Goal: Information Seeking & Learning: Learn about a topic

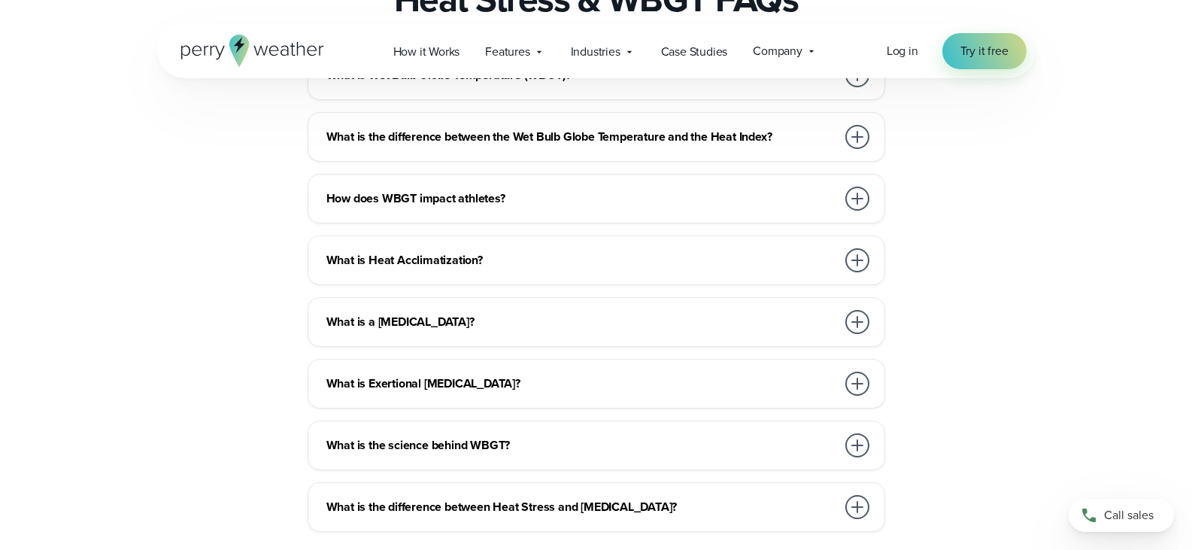
scroll to position [2558, 0]
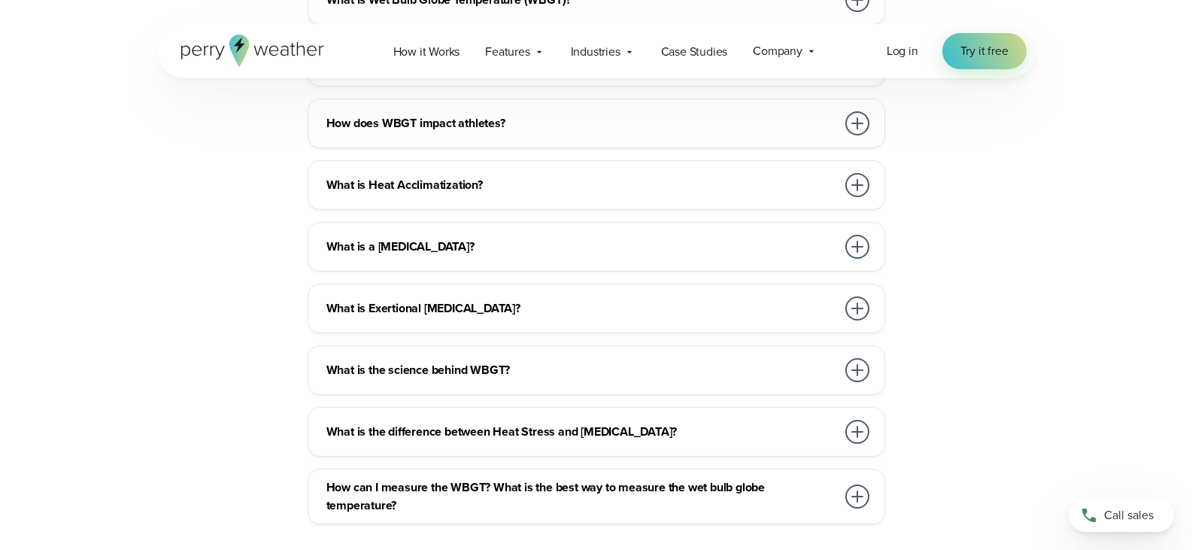
click at [857, 259] on div at bounding box center [858, 247] width 24 height 24
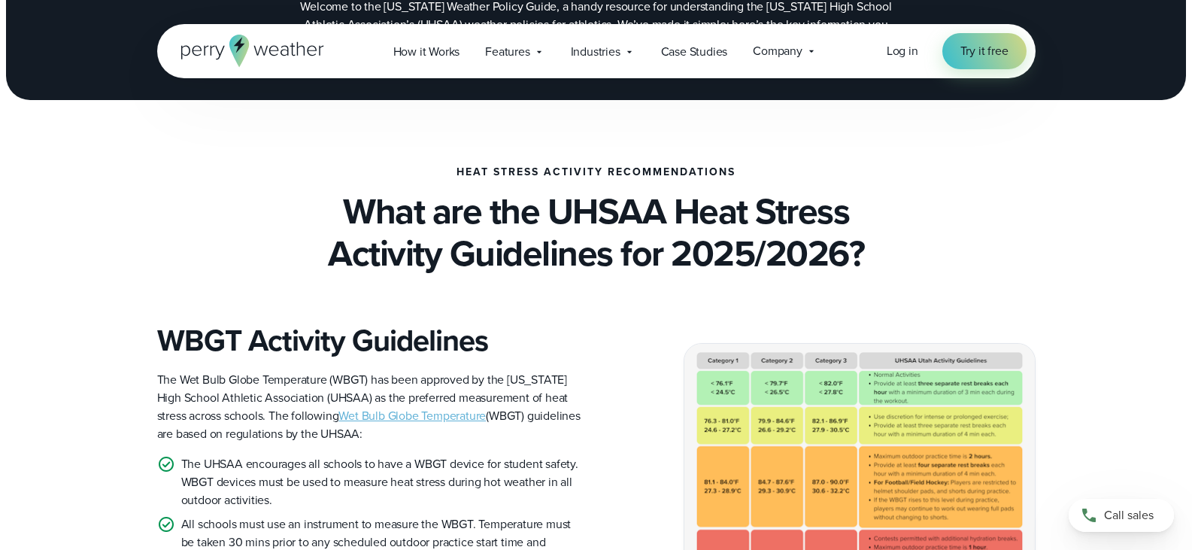
scroll to position [301, 0]
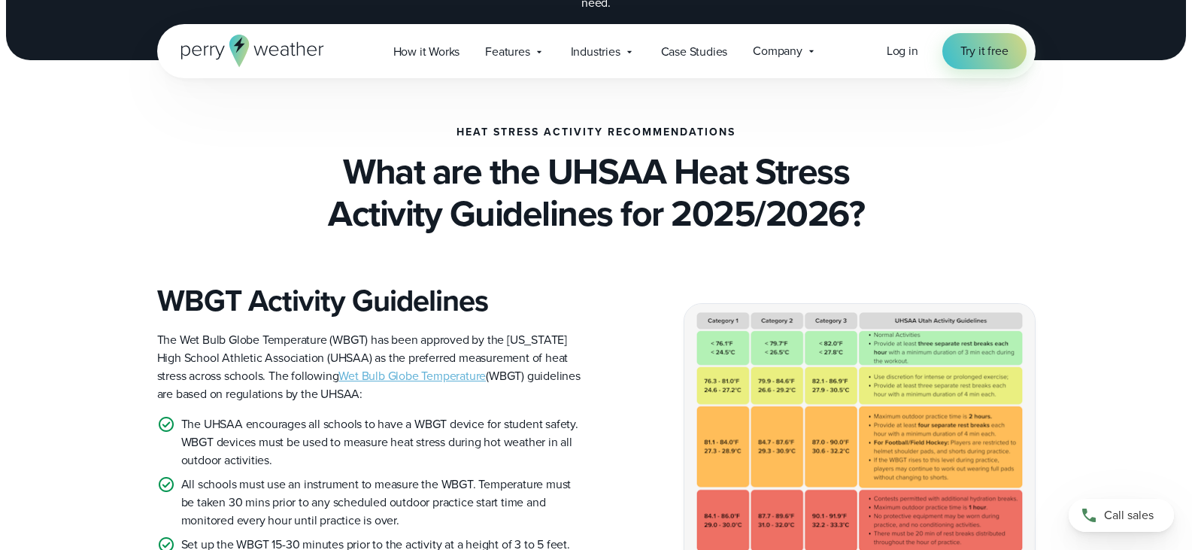
click at [364, 367] on link "Wet Bulb Globe Temperature" at bounding box center [412, 375] width 147 height 17
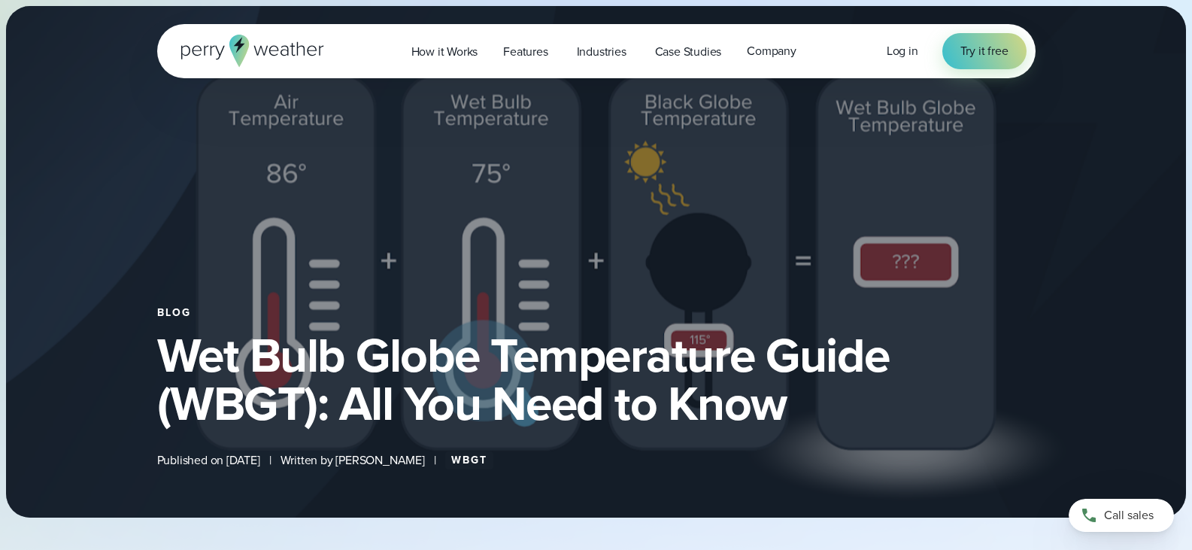
select select "***"
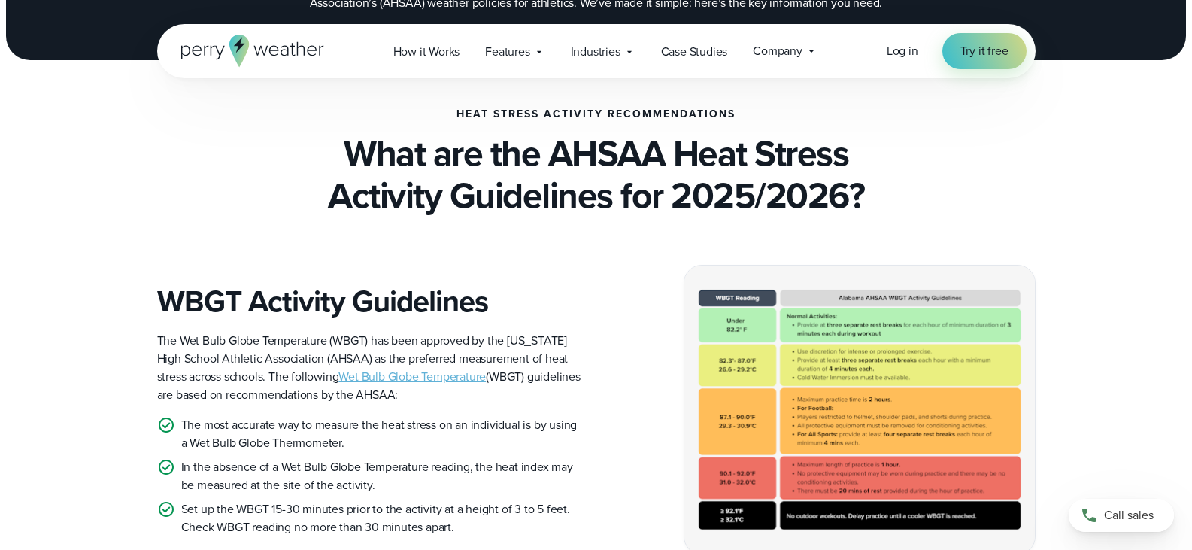
scroll to position [376, 0]
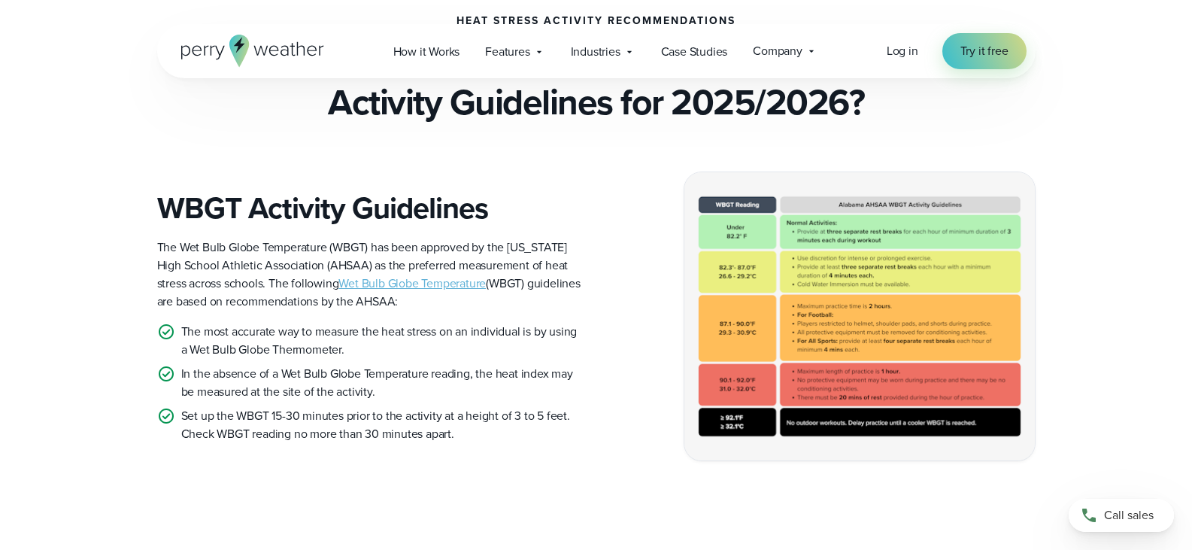
click at [747, 388] on img at bounding box center [860, 316] width 351 height 288
click at [831, 390] on img at bounding box center [860, 316] width 351 height 288
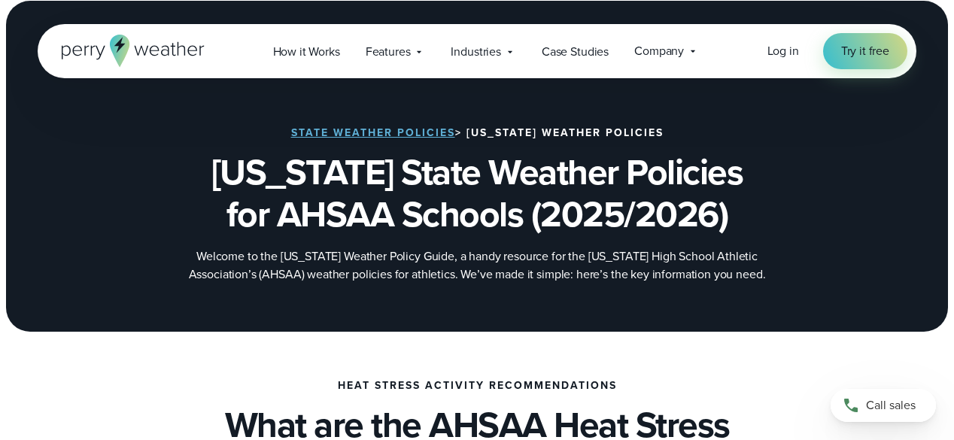
scroll to position [0, 0]
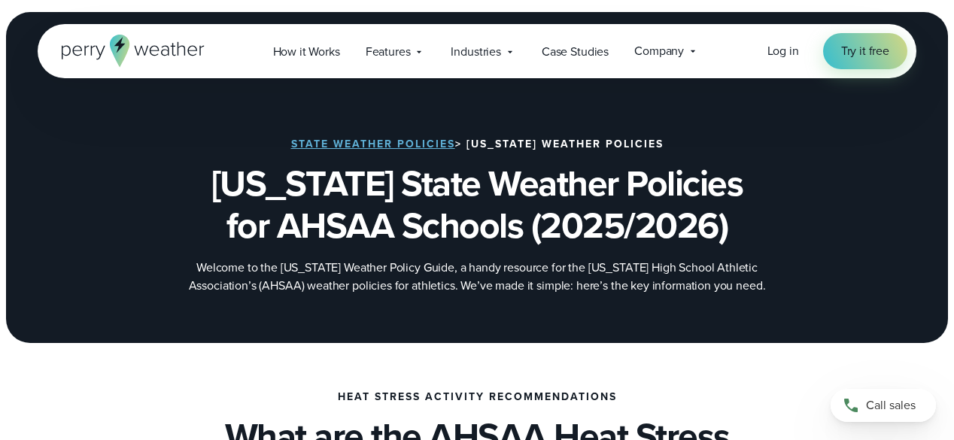
click at [347, 145] on link "State Weather Policies" at bounding box center [373, 144] width 164 height 16
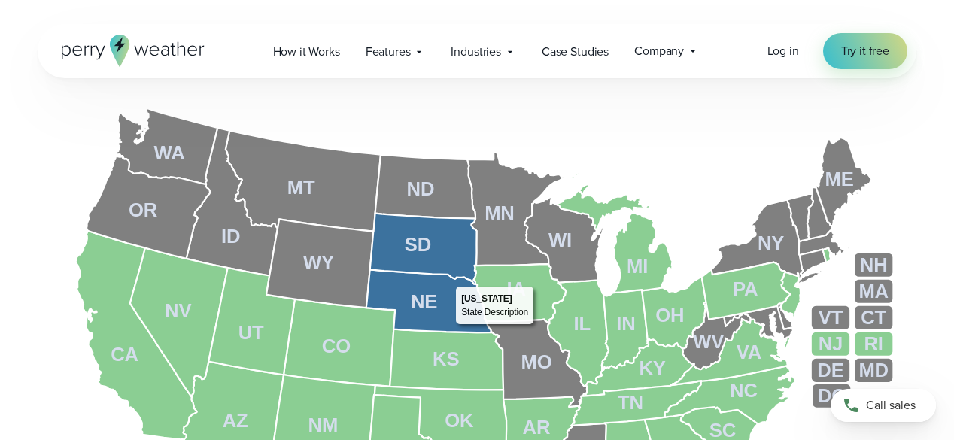
scroll to position [602, 0]
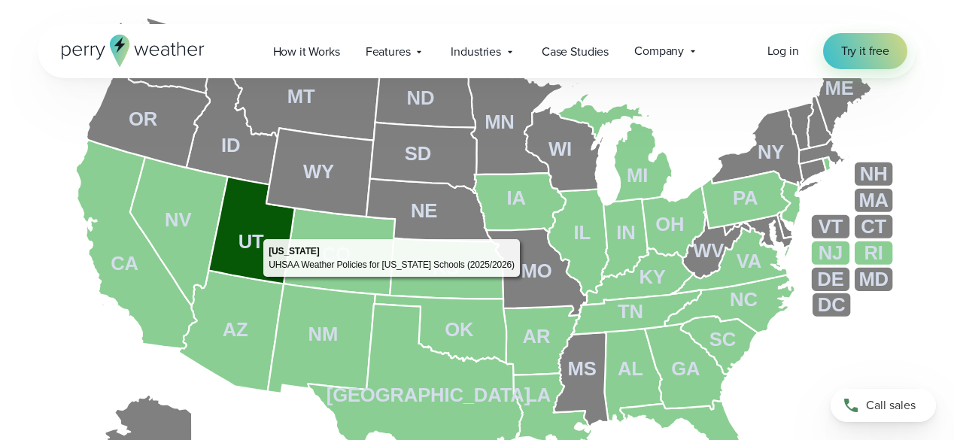
click at [256, 235] on tspan "UT" at bounding box center [251, 241] width 26 height 21
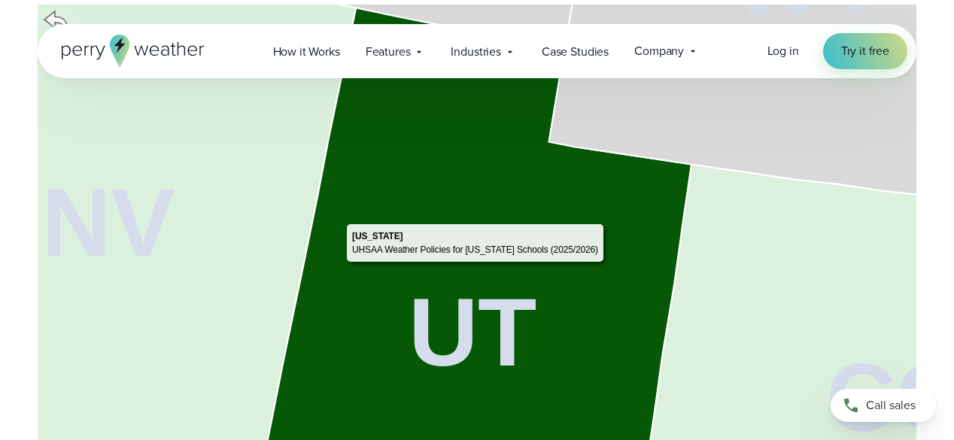
click at [607, 220] on icon at bounding box center [476, 276] width 432 height 536
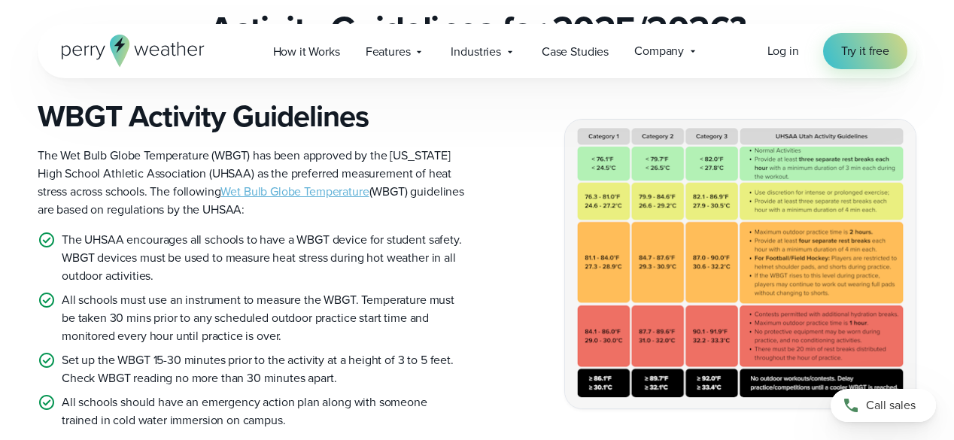
scroll to position [421, 0]
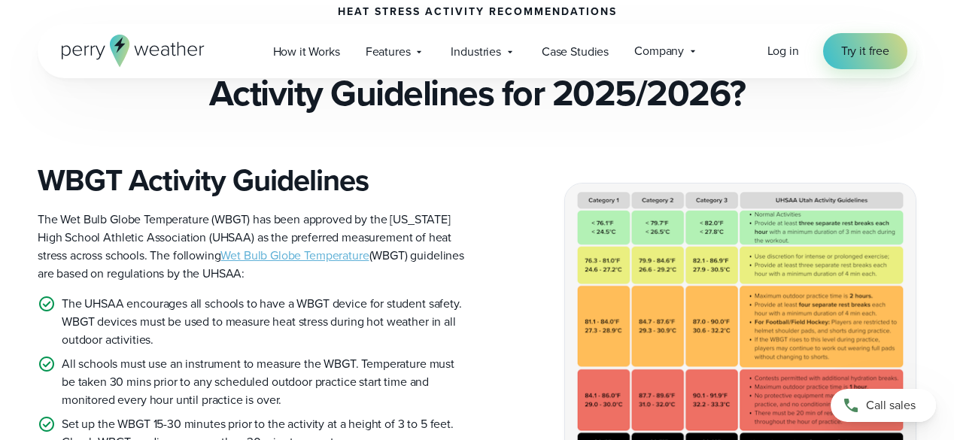
click at [782, 245] on img at bounding box center [740, 328] width 351 height 288
click at [686, 319] on img at bounding box center [740, 328] width 351 height 288
click at [714, 237] on img at bounding box center [740, 328] width 351 height 288
click at [715, 304] on img at bounding box center [740, 328] width 351 height 288
click at [648, 306] on img at bounding box center [740, 328] width 351 height 288
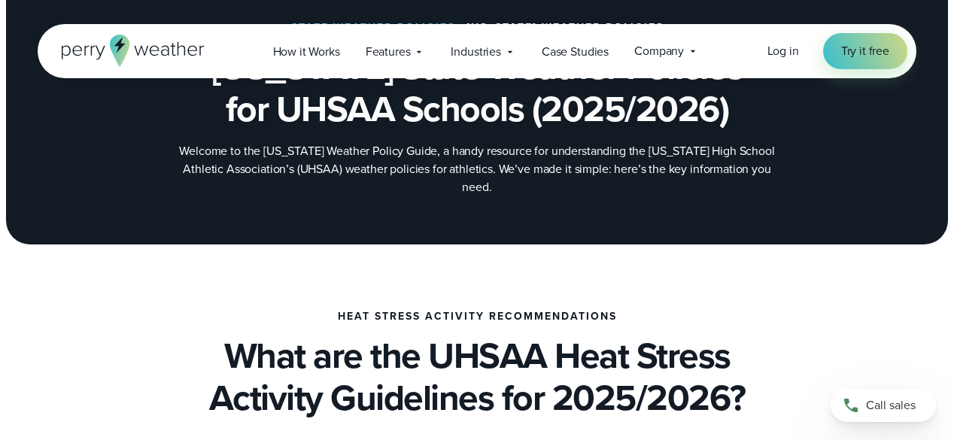
scroll to position [301, 0]
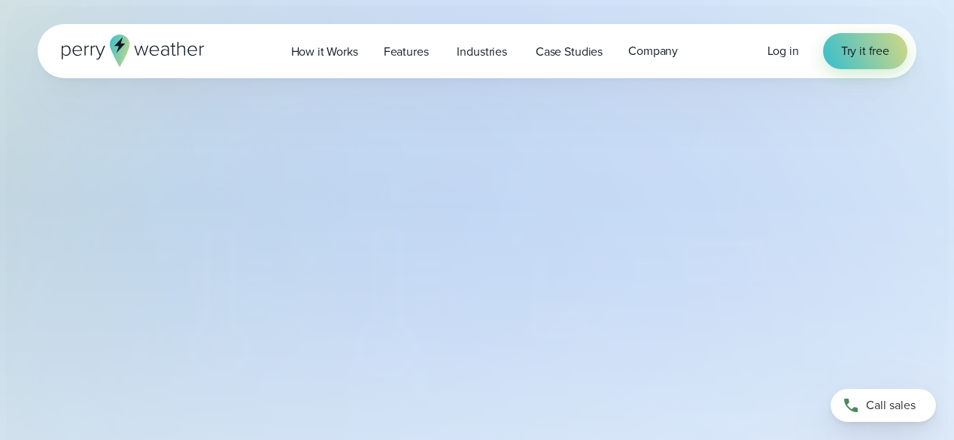
select select "***"
type input "*******"
